Goal: Task Accomplishment & Management: Use online tool/utility

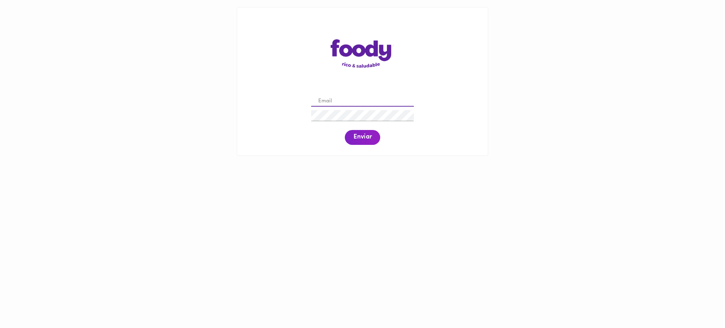
click at [333, 98] on input "email" at bounding box center [362, 101] width 103 height 11
paste input "3152942573"
type input "3"
click at [338, 100] on input "email" at bounding box center [362, 101] width 103 height 11
paste input "viviaran91@gmail.com"
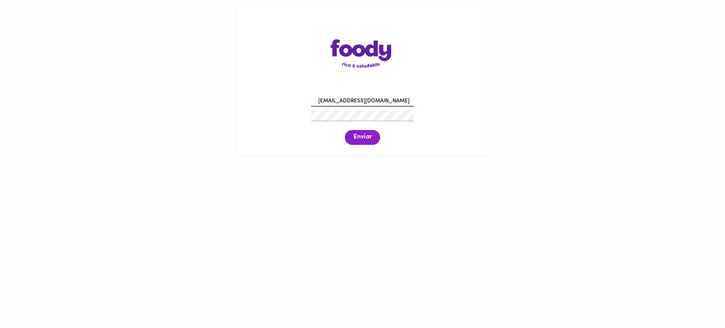
type input "viviaran91@gmail.com"
click at [367, 137] on span "Enviar" at bounding box center [362, 138] width 18 height 8
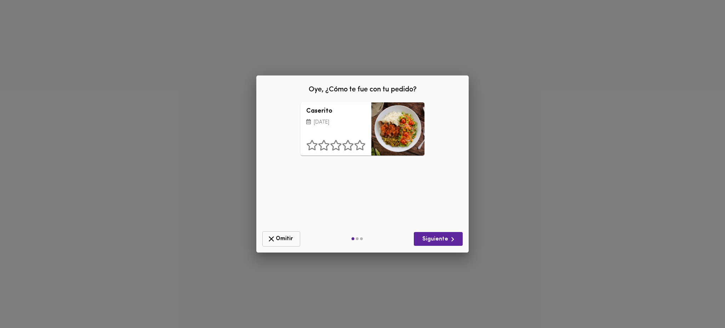
click at [277, 237] on span "Omitir" at bounding box center [281, 238] width 29 height 9
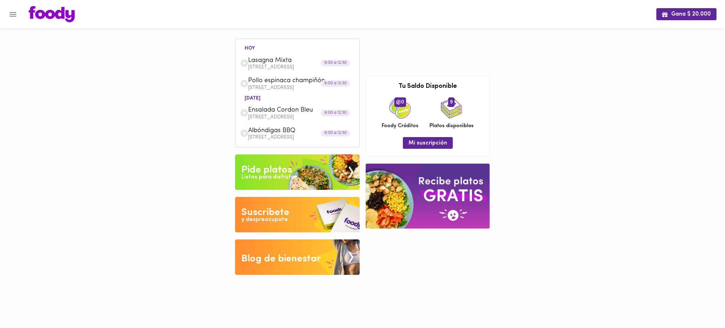
click at [10, 12] on icon "Menu" at bounding box center [13, 14] width 7 height 5
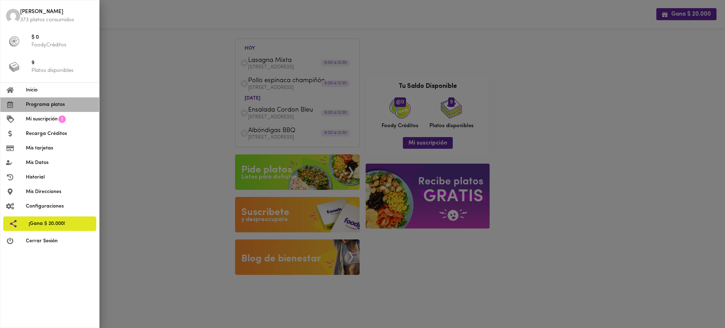
click at [33, 103] on span "Programa platos" at bounding box center [60, 104] width 68 height 7
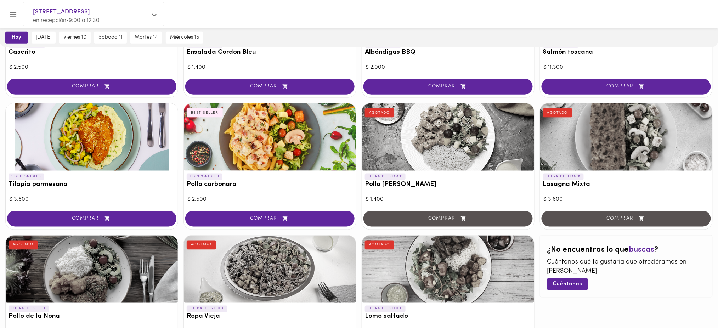
scroll to position [256, 0]
